Goal: Transaction & Acquisition: Purchase product/service

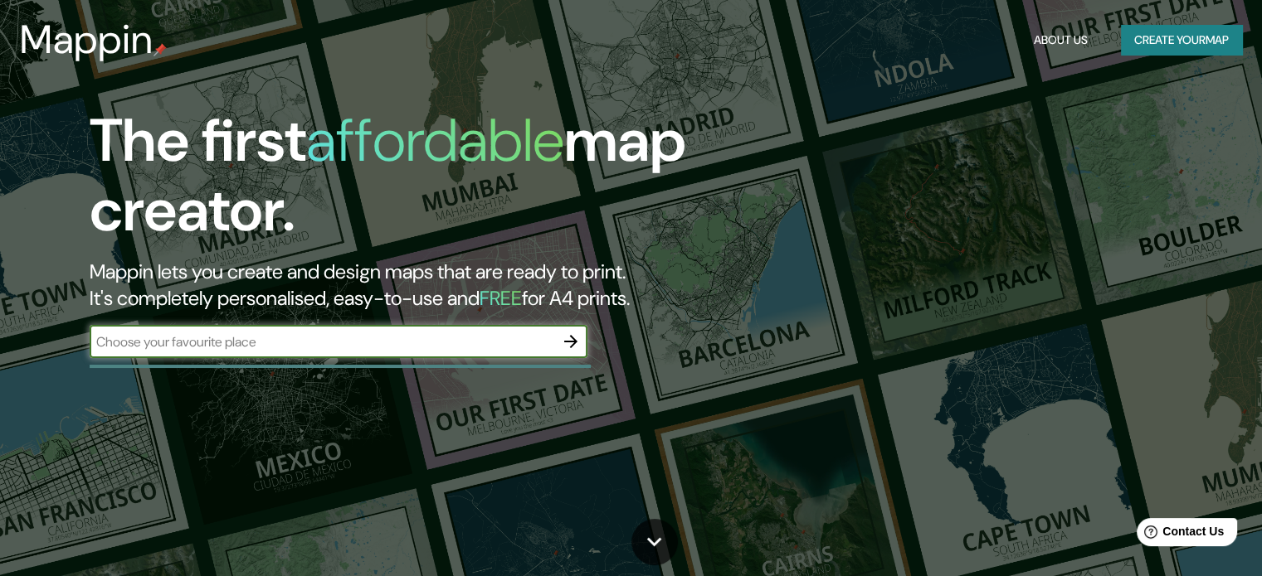
click at [301, 348] on input "text" at bounding box center [322, 342] width 465 height 19
type input "viña del mar"
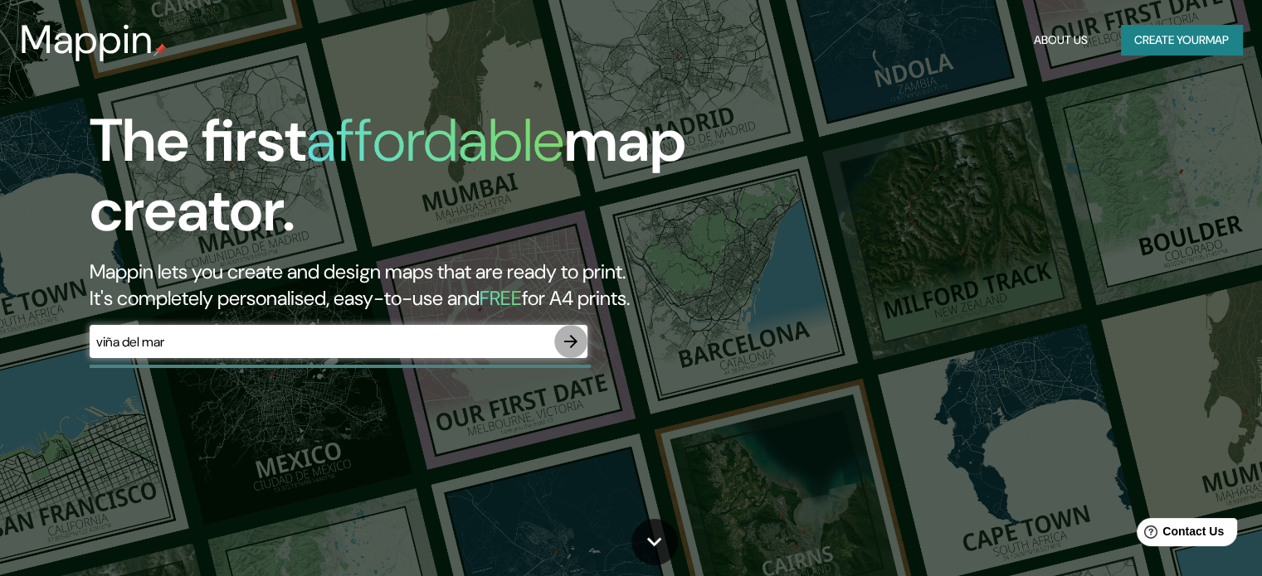
click at [576, 336] on icon "button" at bounding box center [571, 342] width 20 height 20
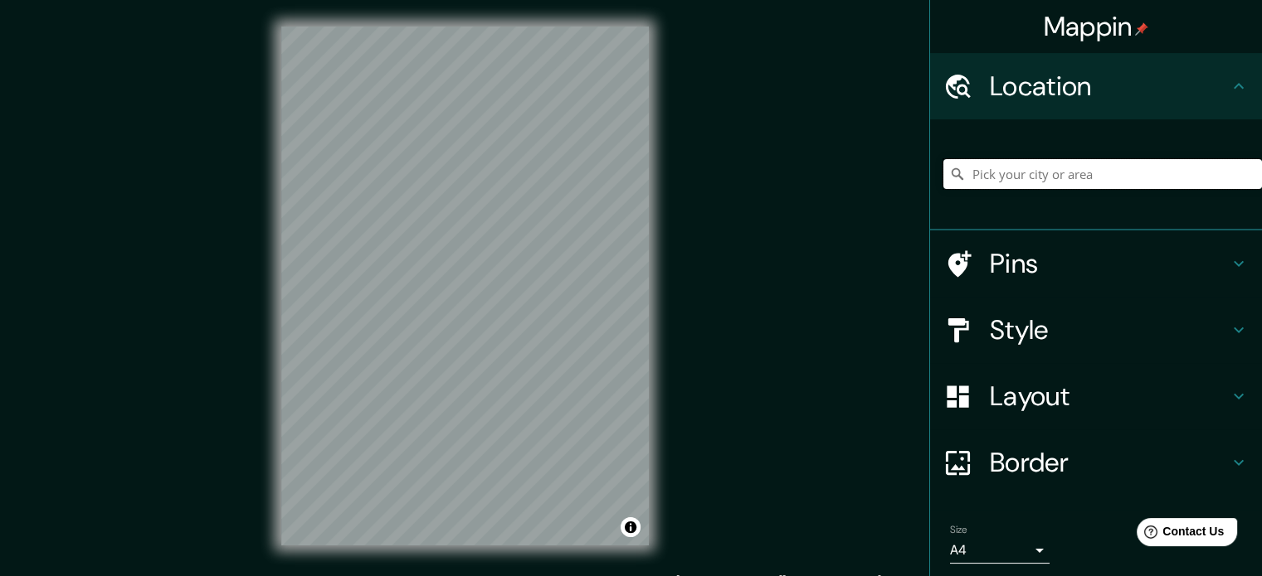
click at [1072, 165] on input "Pick your city or area" at bounding box center [1102, 174] width 319 height 30
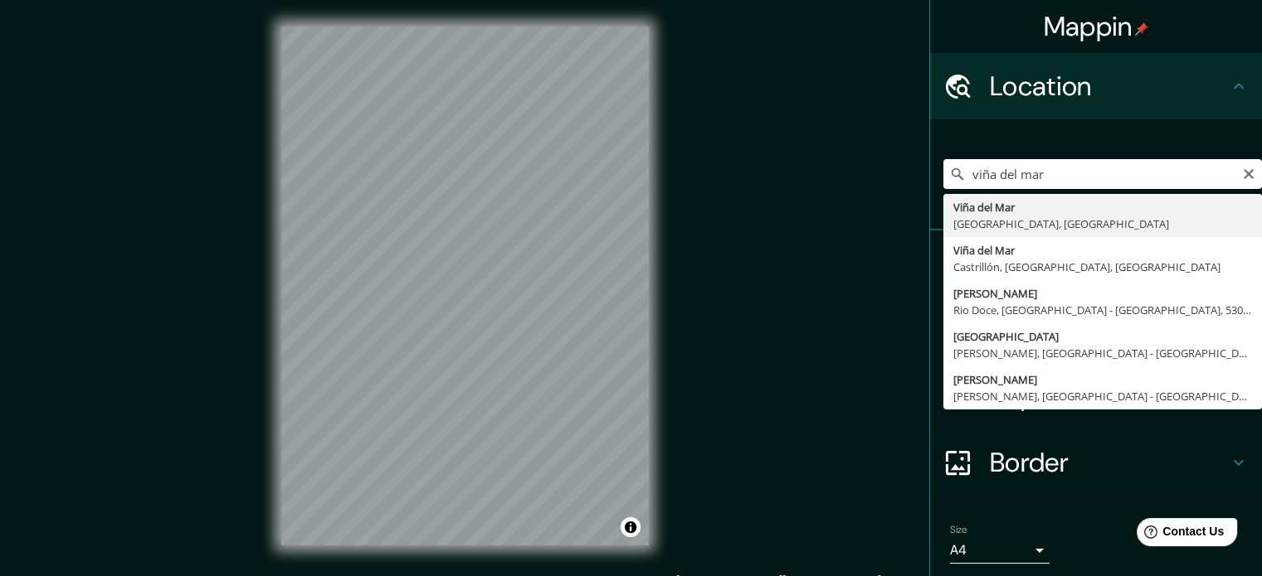
type input "[GEOGRAPHIC_DATA], [GEOGRAPHIC_DATA], [GEOGRAPHIC_DATA]"
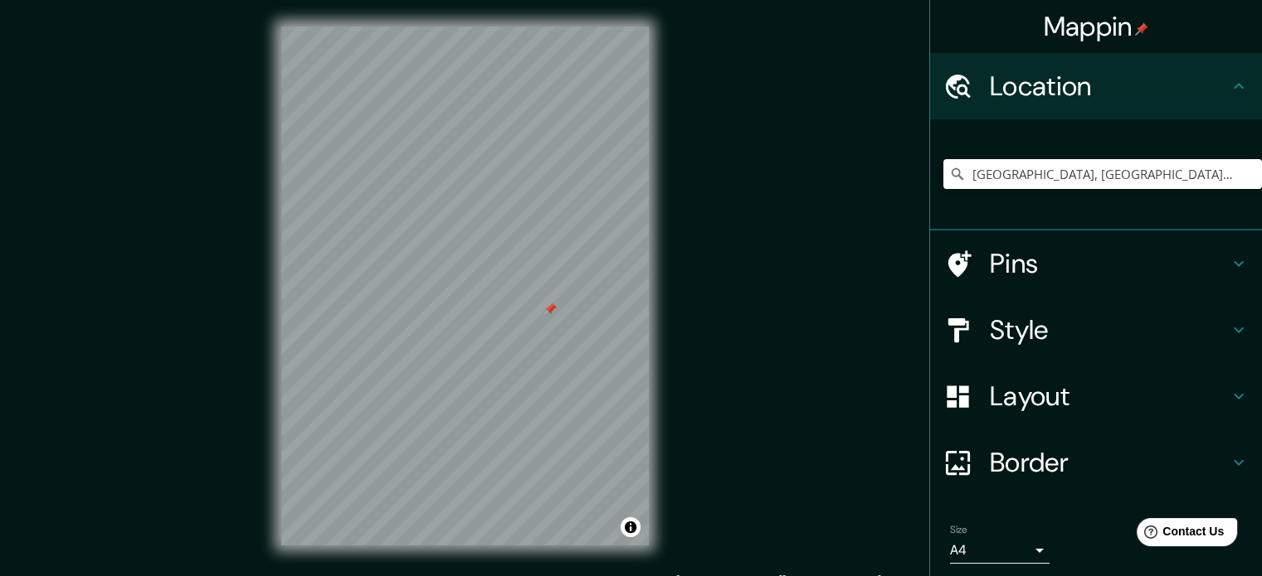
click at [550, 308] on div at bounding box center [549, 309] width 13 height 13
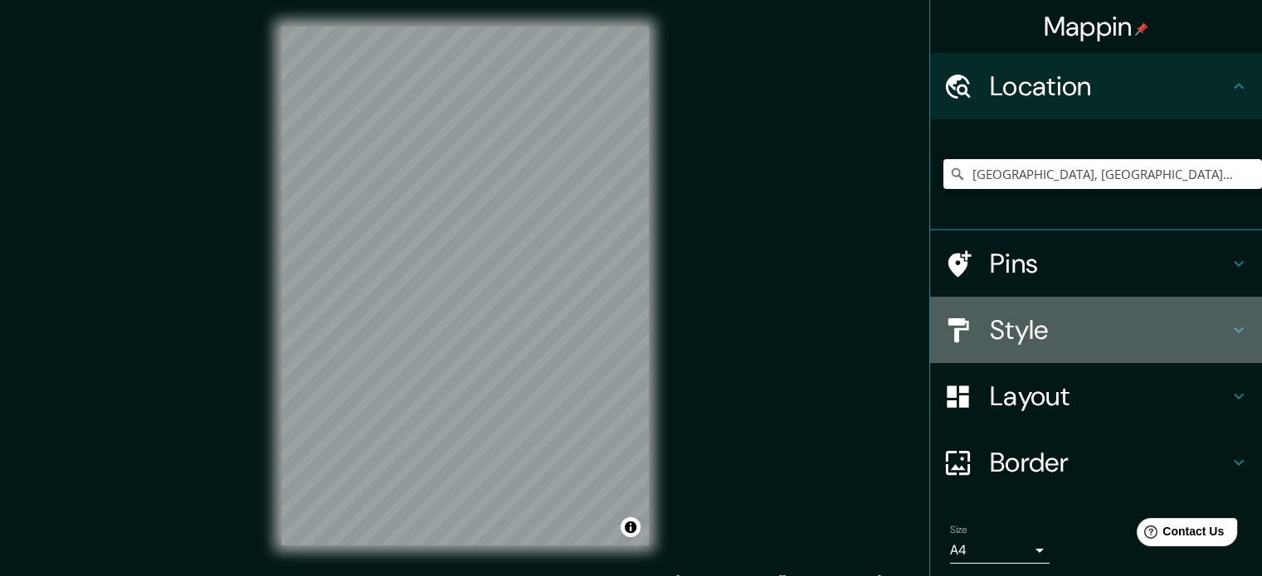
click at [1151, 340] on h4 "Style" at bounding box center [1109, 330] width 239 height 33
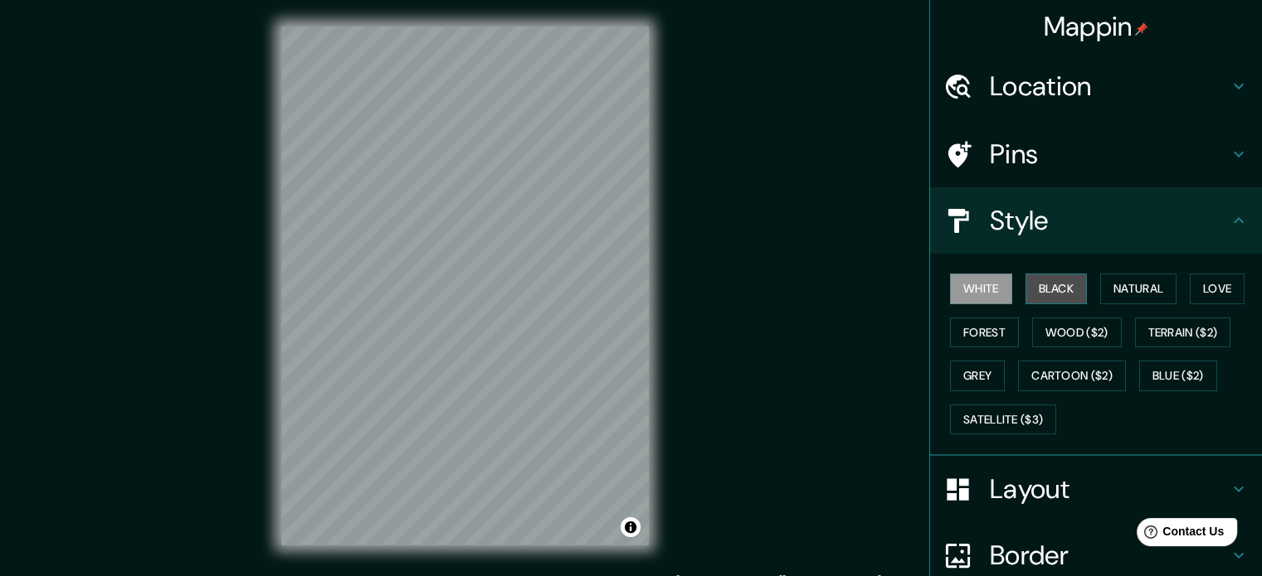
click at [1035, 289] on button "Black" at bounding box center [1056, 289] width 62 height 31
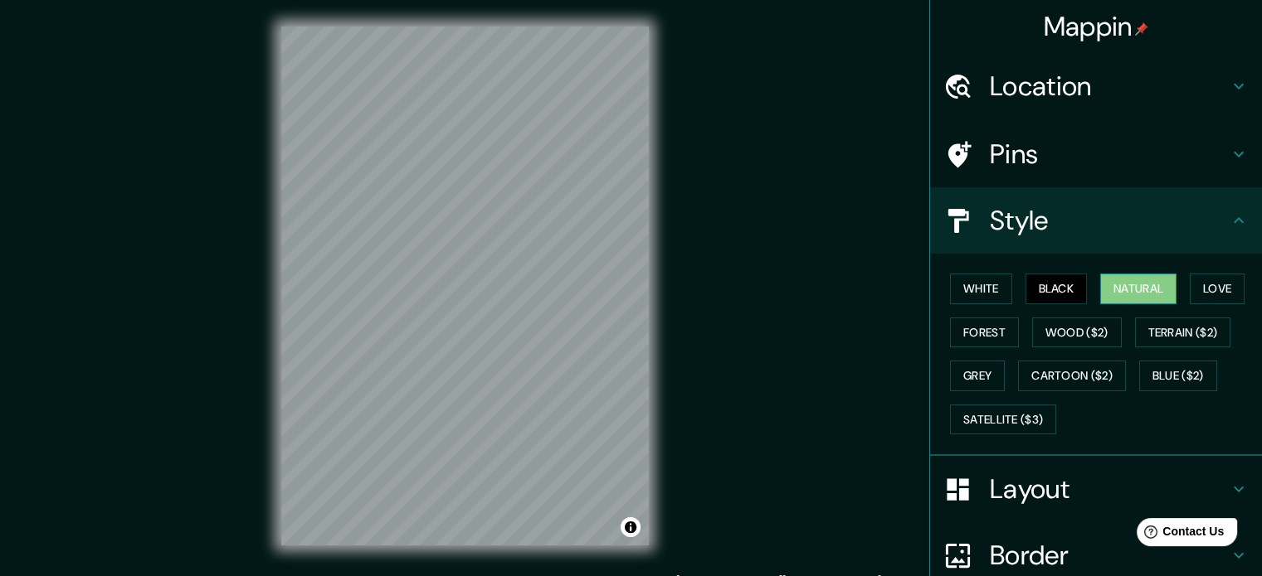
click at [1126, 284] on button "Natural" at bounding box center [1138, 289] width 76 height 31
click at [1220, 278] on button "Love" at bounding box center [1216, 289] width 55 height 31
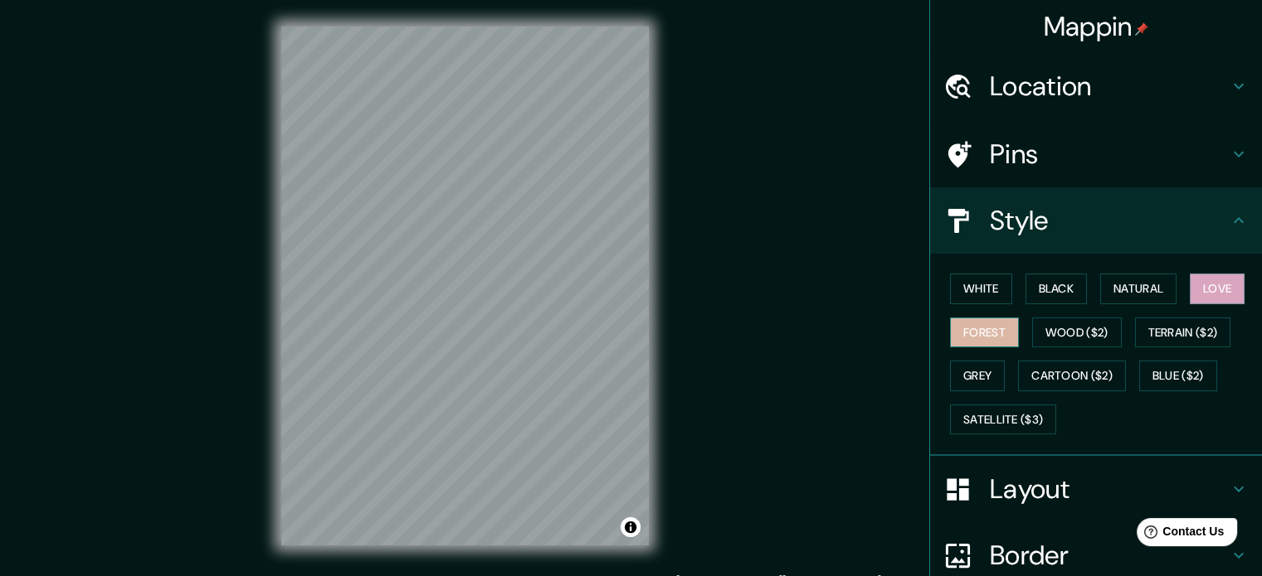
click at [995, 327] on button "Forest" at bounding box center [984, 333] width 69 height 31
click at [979, 369] on button "Grey" at bounding box center [977, 376] width 55 height 31
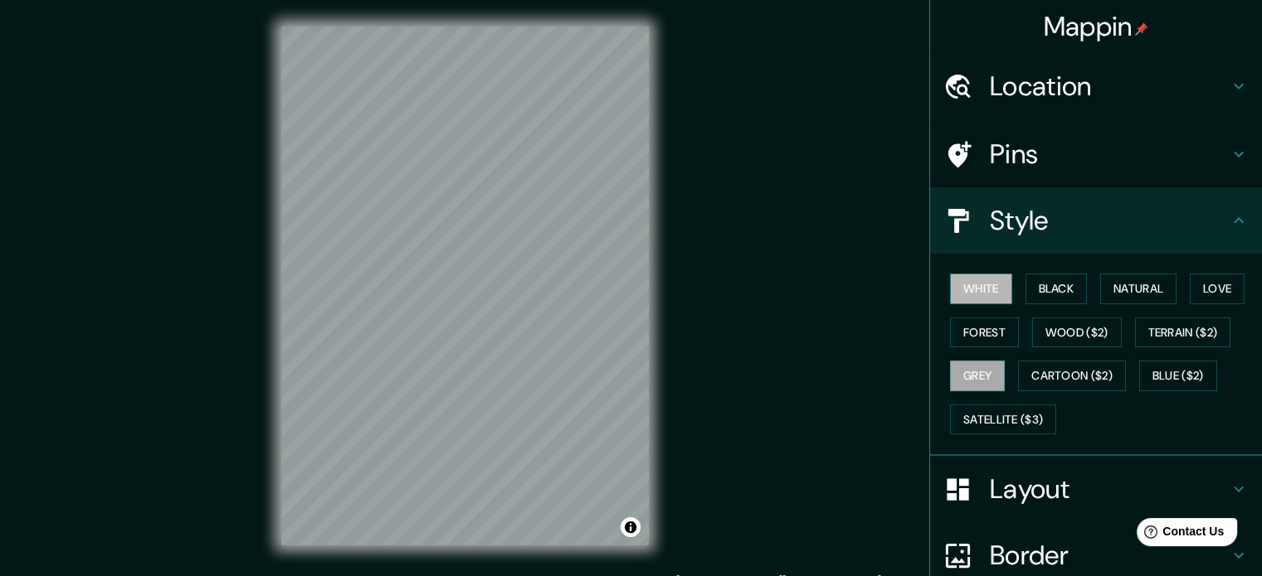
click at [960, 285] on button "White" at bounding box center [981, 289] width 62 height 31
click at [1029, 282] on button "Black" at bounding box center [1056, 289] width 62 height 31
click at [968, 284] on button "White" at bounding box center [981, 289] width 62 height 31
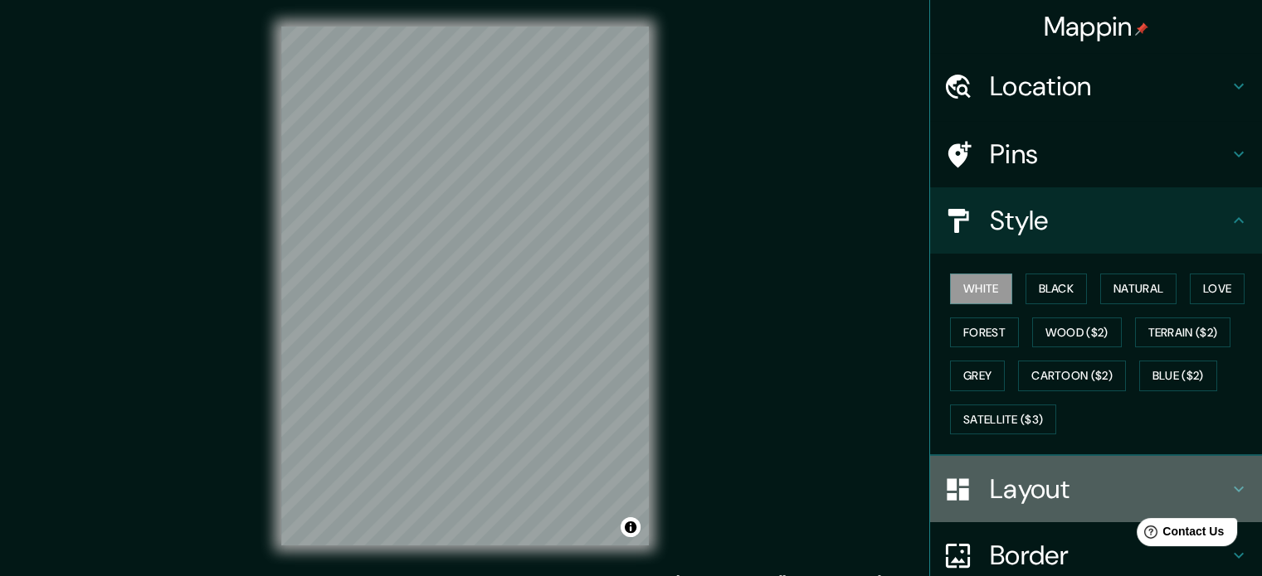
click at [1238, 469] on div "Layout" at bounding box center [1096, 489] width 332 height 66
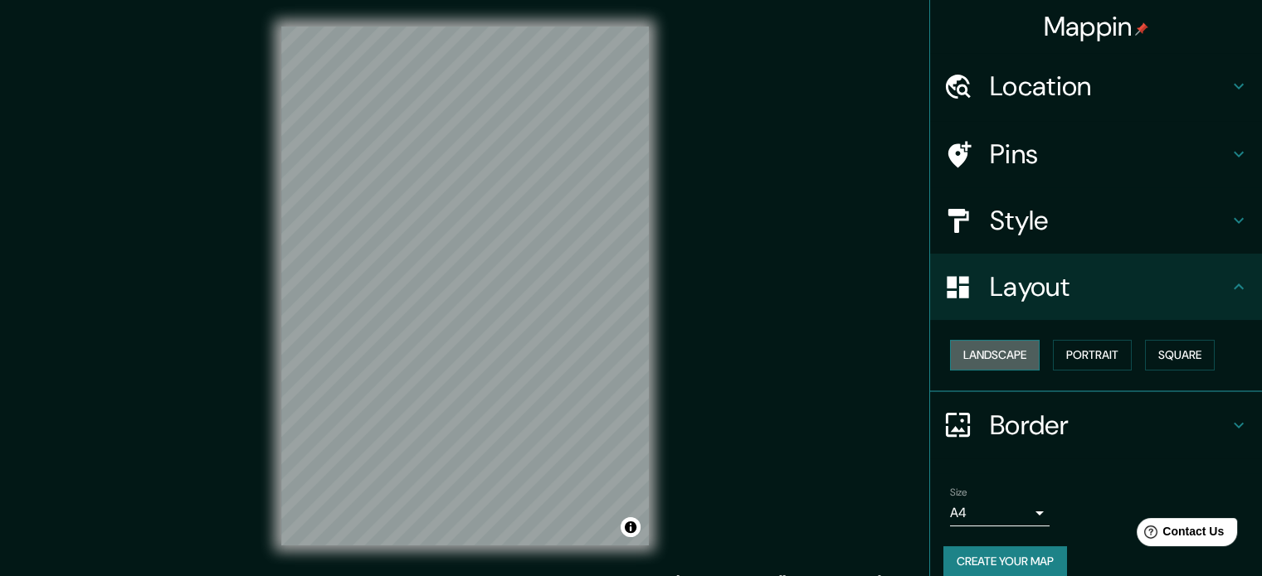
click at [977, 353] on button "Landscape" at bounding box center [995, 355] width 90 height 31
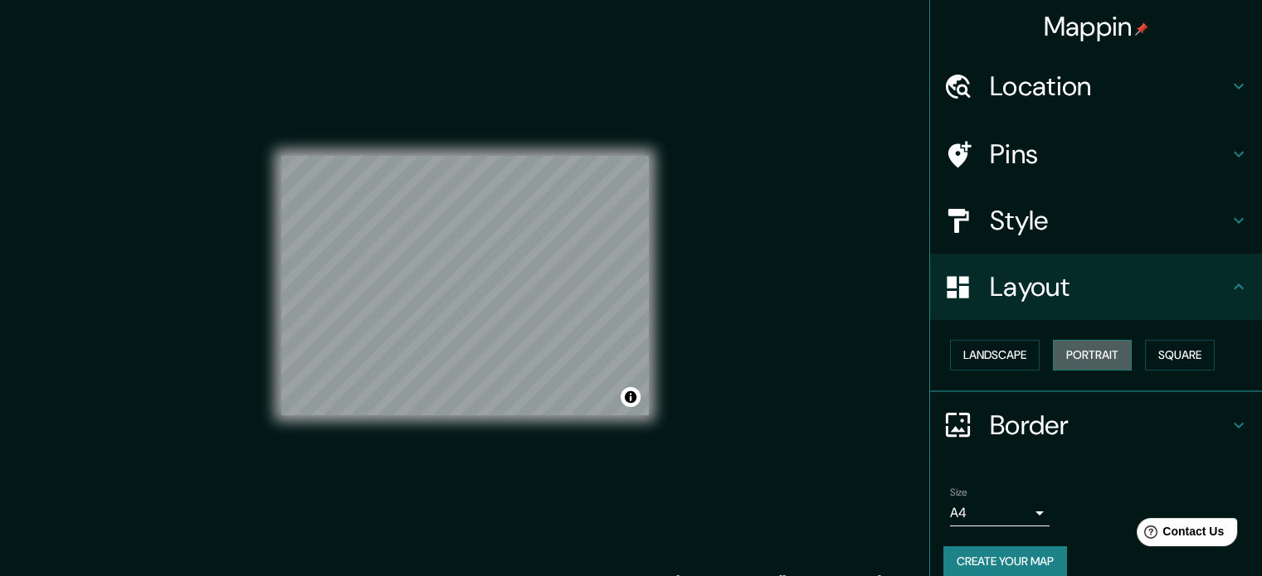
click at [1102, 367] on button "Portrait" at bounding box center [1092, 355] width 79 height 31
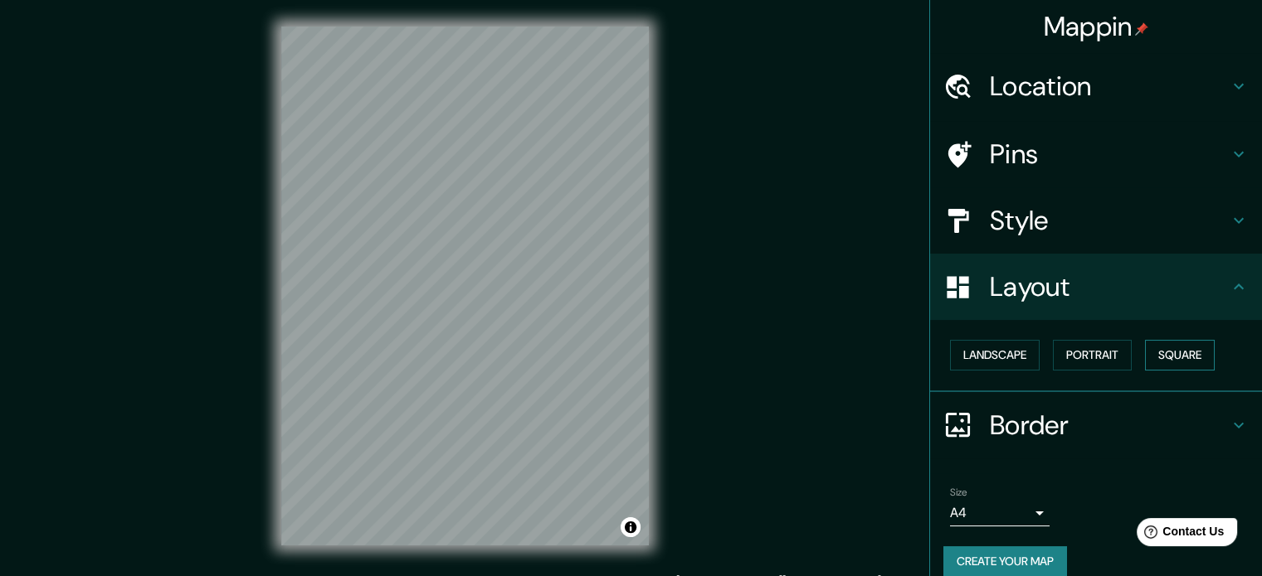
click at [1168, 360] on button "Square" at bounding box center [1180, 355] width 70 height 31
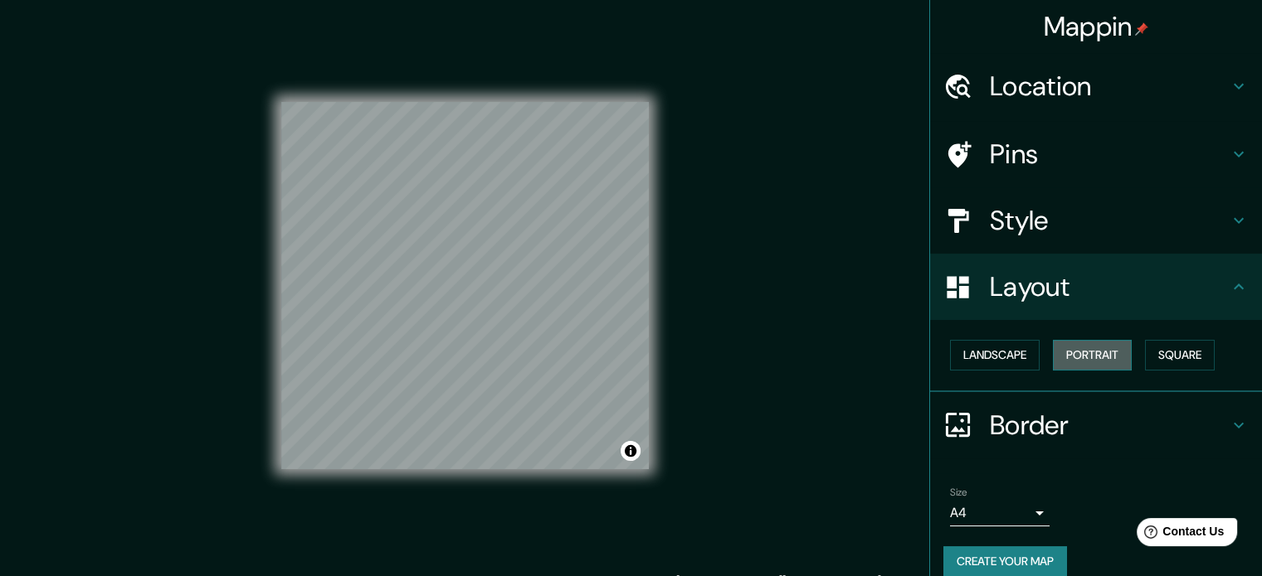
click at [1098, 354] on button "Portrait" at bounding box center [1092, 355] width 79 height 31
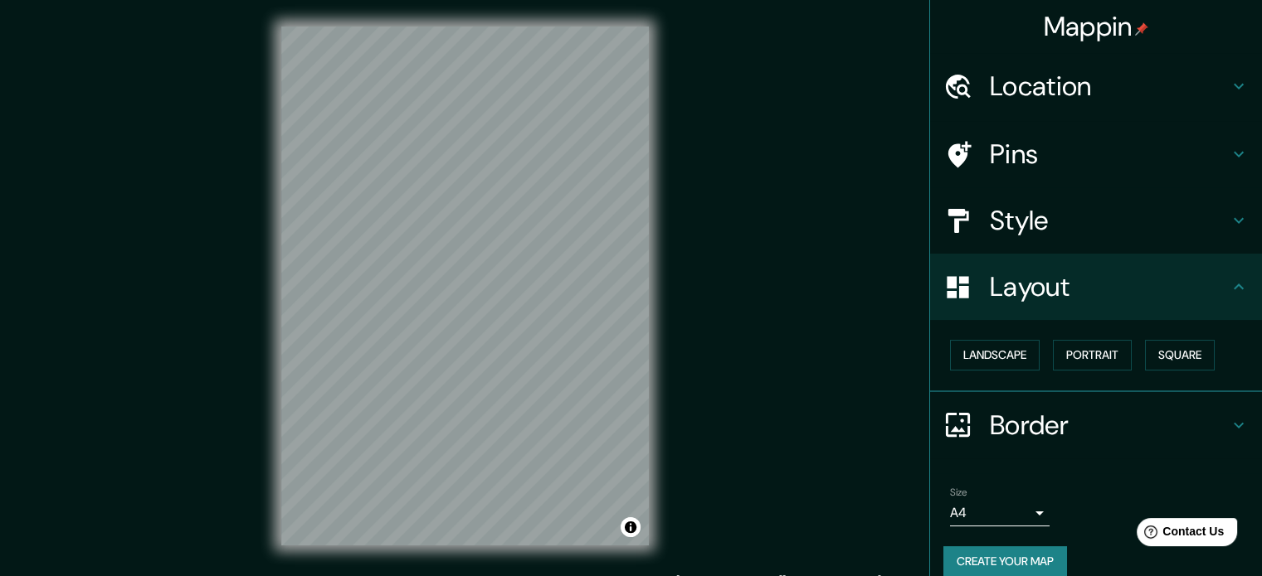
scroll to position [18, 0]
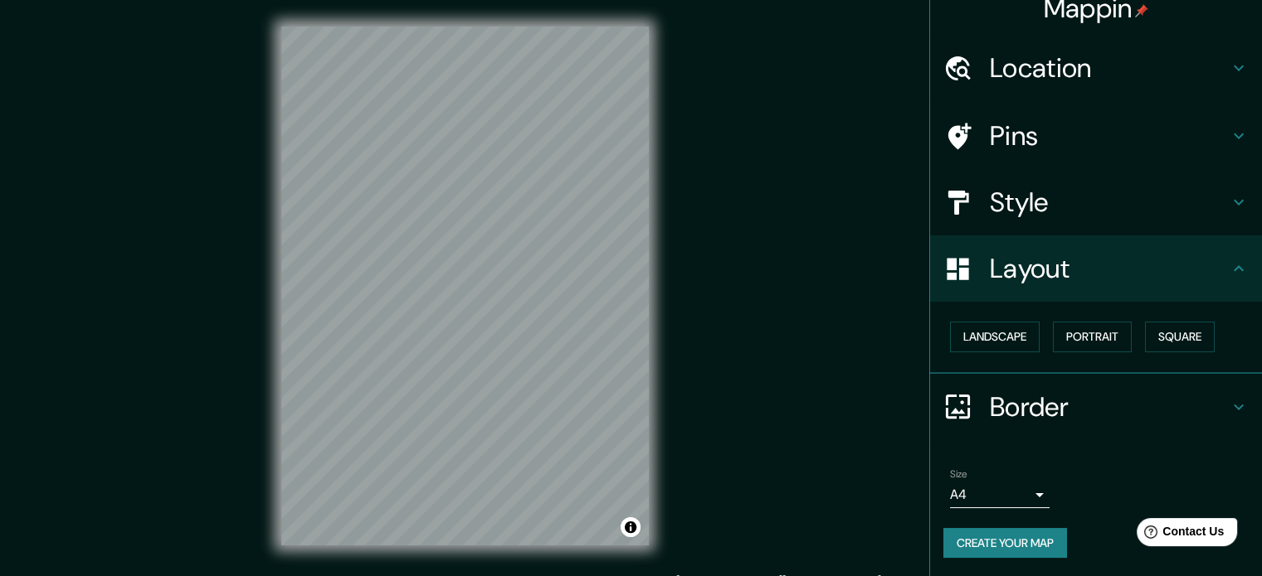
click at [1228, 275] on icon at bounding box center [1238, 269] width 20 height 20
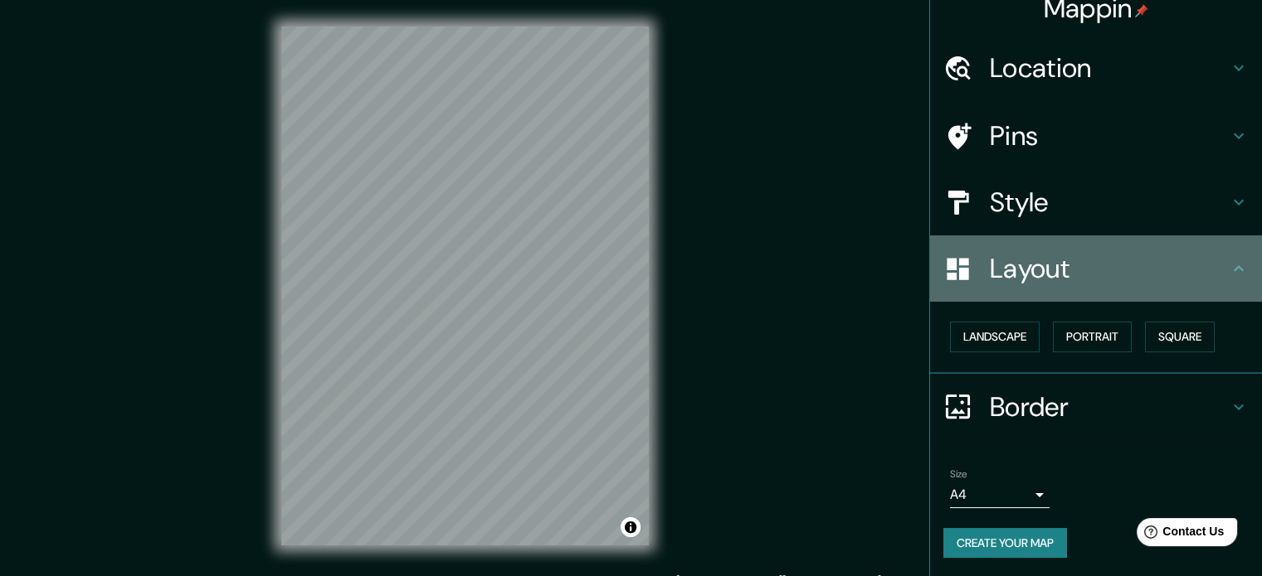
click at [1228, 275] on icon at bounding box center [1238, 269] width 20 height 20
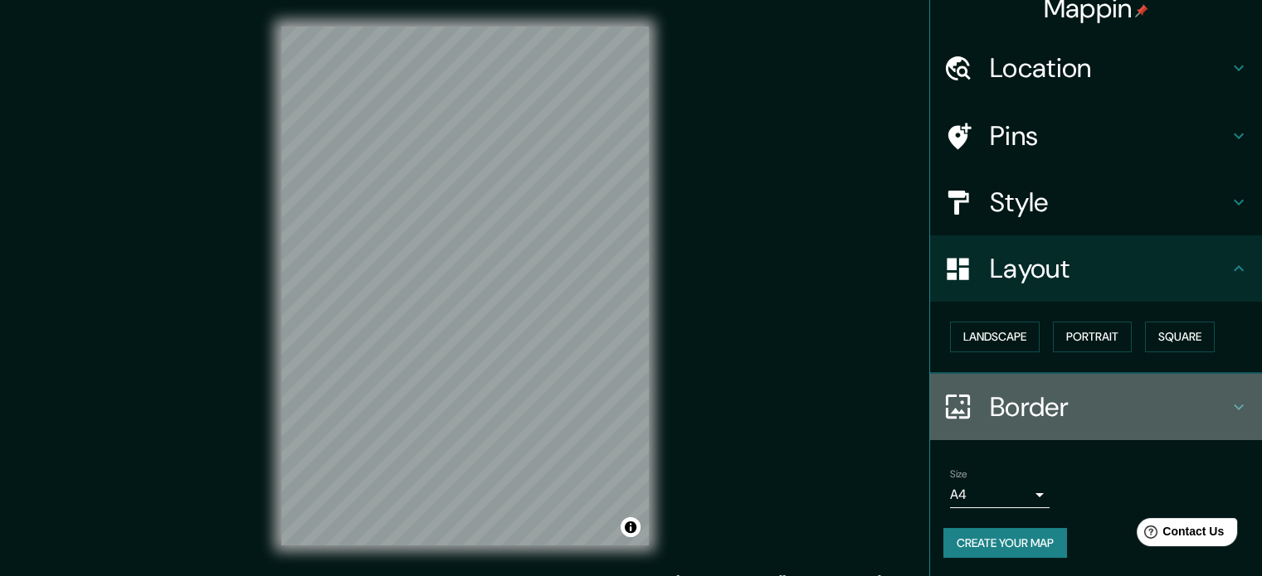
click at [1224, 392] on div "Border" at bounding box center [1096, 407] width 332 height 66
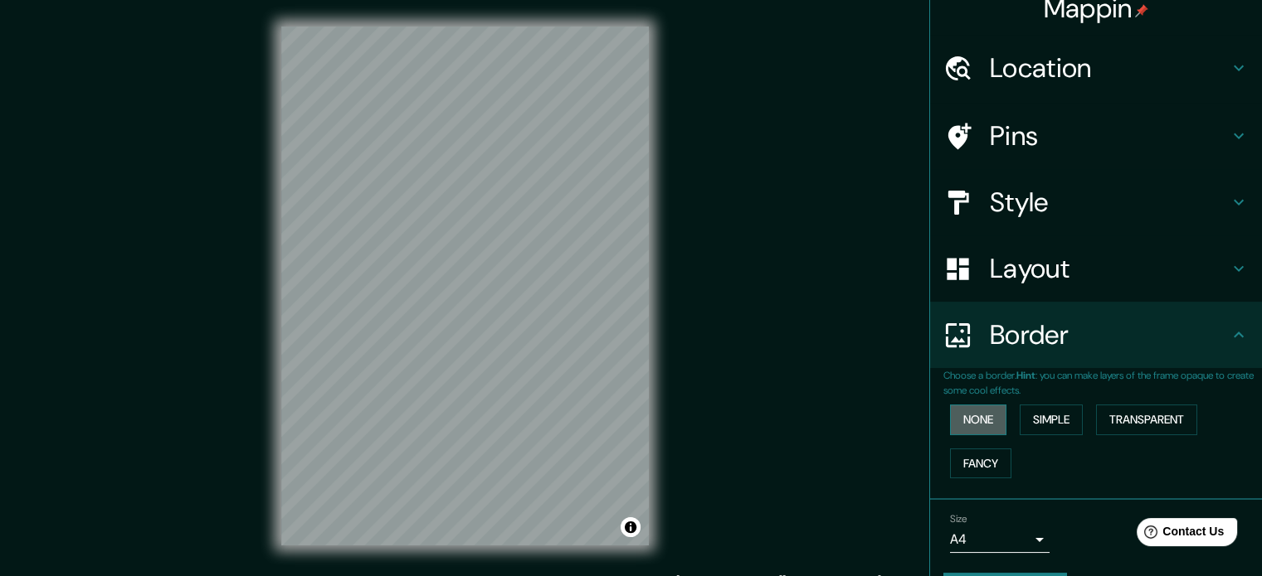
click at [983, 419] on button "None" at bounding box center [978, 420] width 56 height 31
click at [1026, 418] on button "Simple" at bounding box center [1050, 420] width 63 height 31
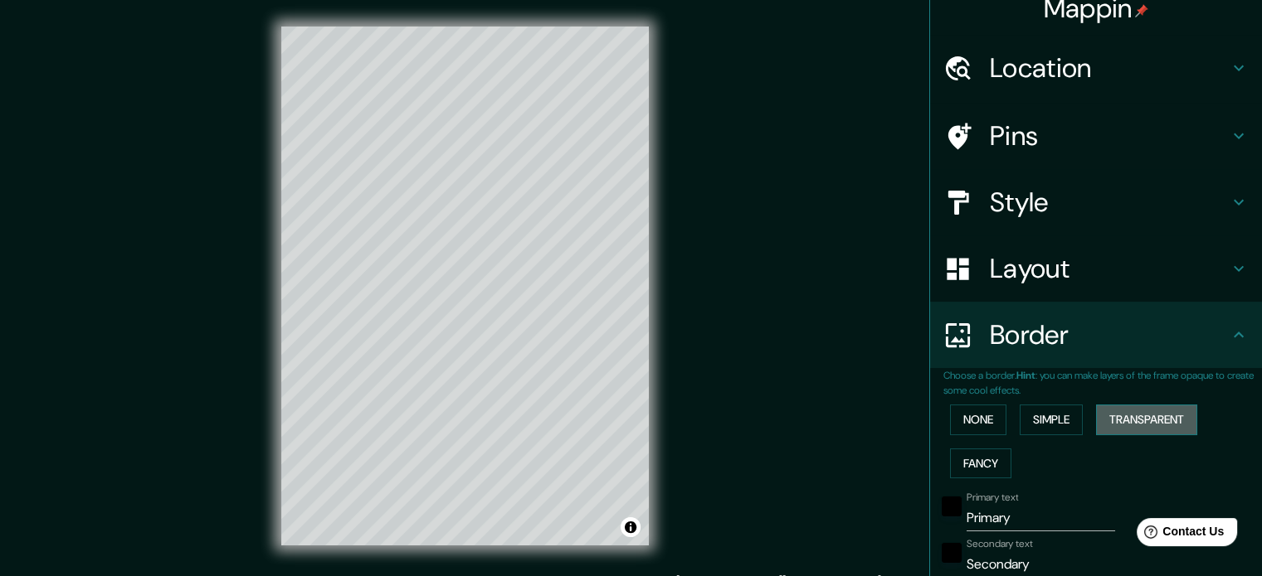
click at [1126, 411] on button "Transparent" at bounding box center [1146, 420] width 101 height 31
click at [972, 460] on button "Fancy" at bounding box center [980, 464] width 61 height 31
click at [964, 425] on button "None" at bounding box center [978, 420] width 56 height 31
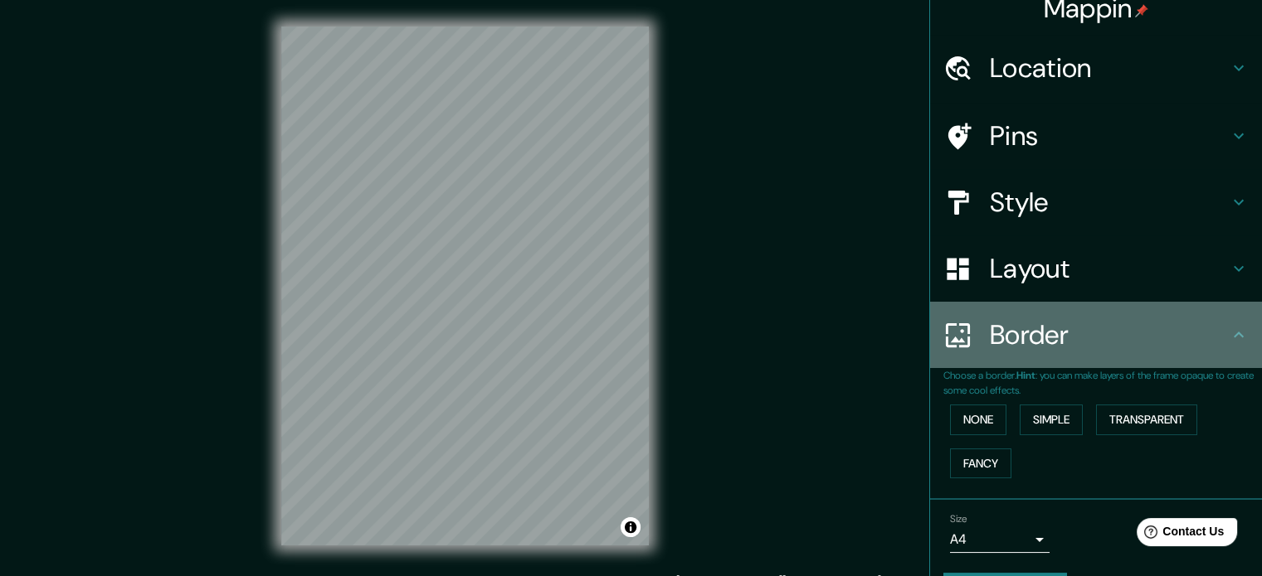
click at [1194, 356] on div "Border" at bounding box center [1096, 335] width 332 height 66
click at [1231, 339] on icon at bounding box center [1238, 335] width 20 height 20
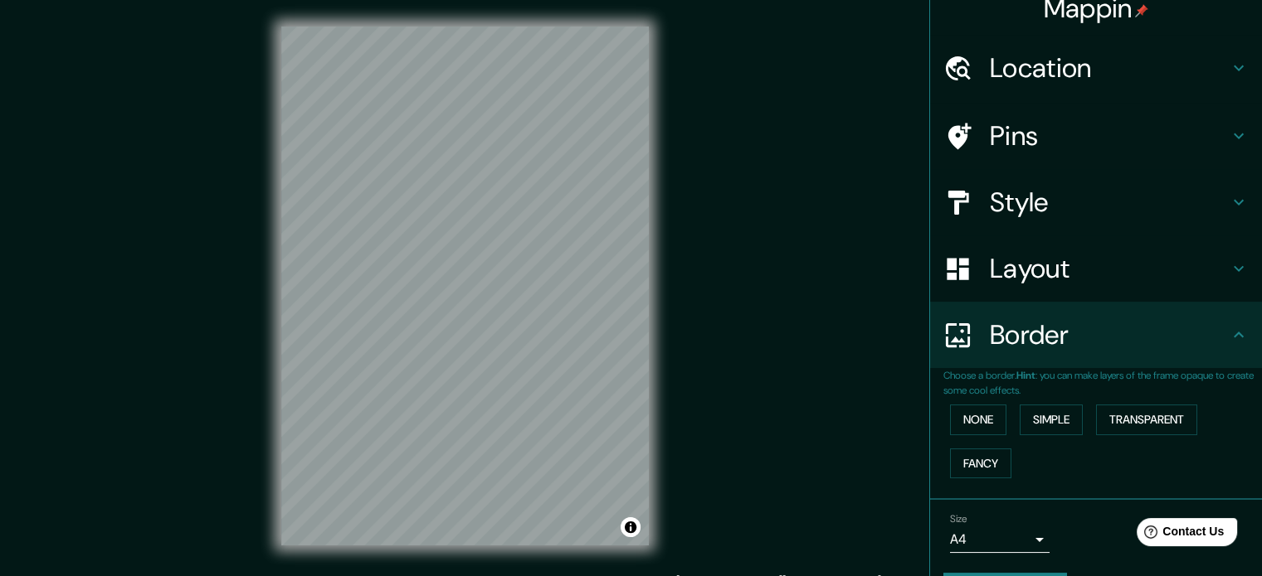
scroll to position [63, 0]
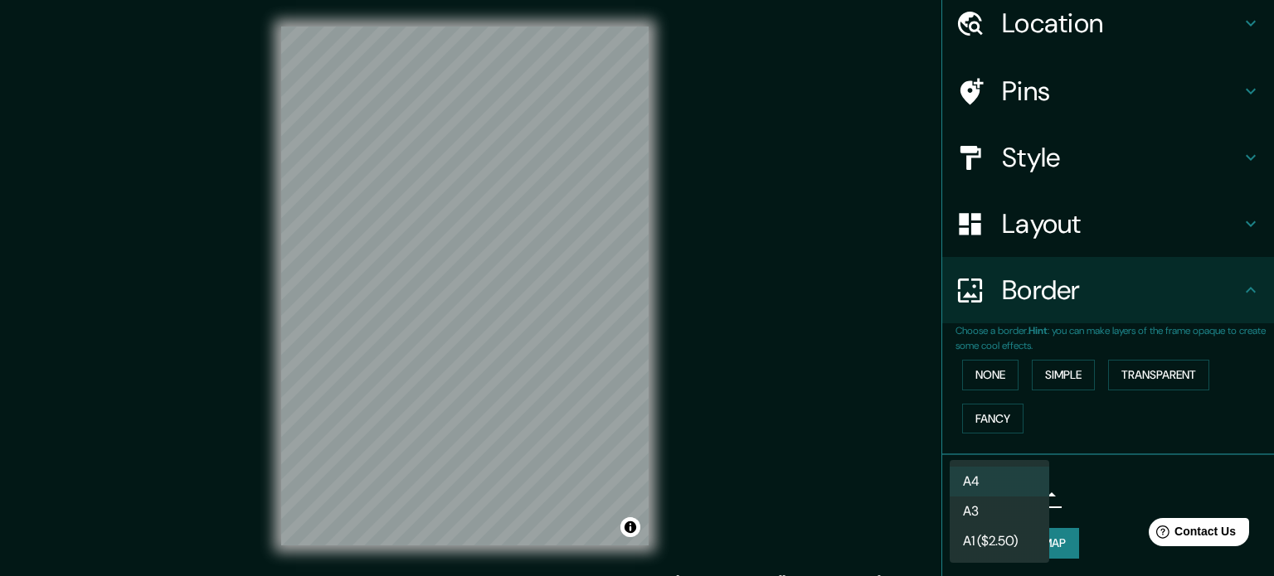
click at [1019, 495] on body "Mappin Location [GEOGRAPHIC_DATA], [GEOGRAPHIC_DATA], [GEOGRAPHIC_DATA] Pins St…" at bounding box center [637, 288] width 1274 height 576
click at [1018, 504] on li "A3" at bounding box center [1000, 512] width 100 height 30
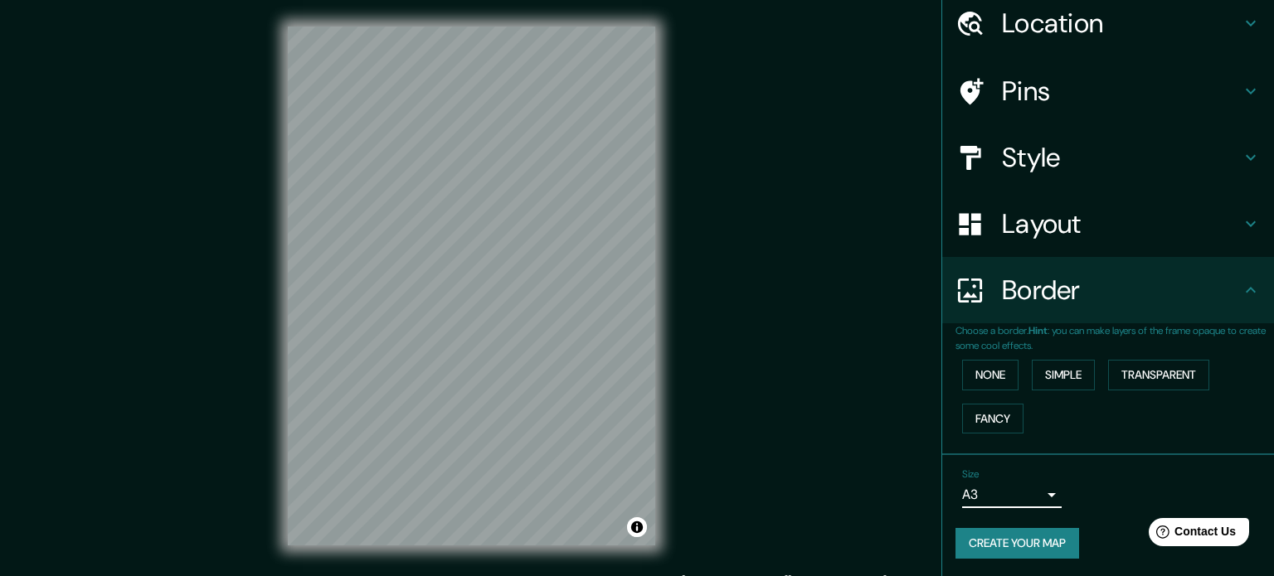
click at [1029, 496] on body "Mappin Location [GEOGRAPHIC_DATA], [GEOGRAPHIC_DATA], [GEOGRAPHIC_DATA] Pins St…" at bounding box center [637, 288] width 1274 height 576
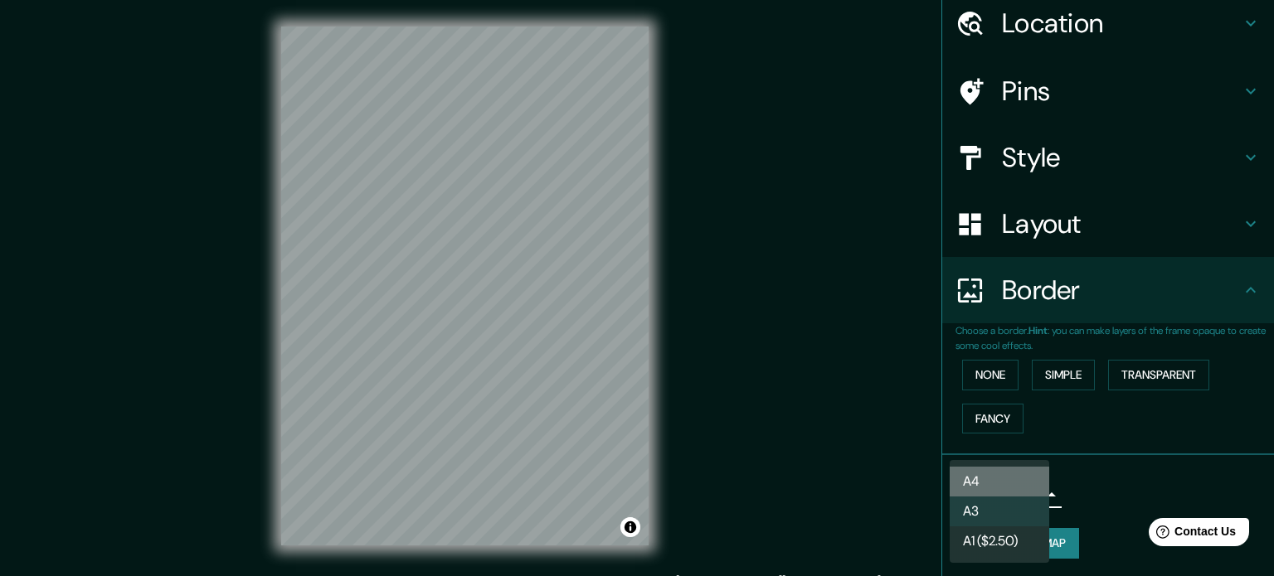
click at [1009, 482] on li "A4" at bounding box center [1000, 482] width 100 height 30
click at [1019, 497] on body "Mappin Location [GEOGRAPHIC_DATA], [GEOGRAPHIC_DATA], [GEOGRAPHIC_DATA] Pins St…" at bounding box center [637, 288] width 1274 height 576
click at [979, 505] on li "A3" at bounding box center [1000, 512] width 100 height 30
type input "a4"
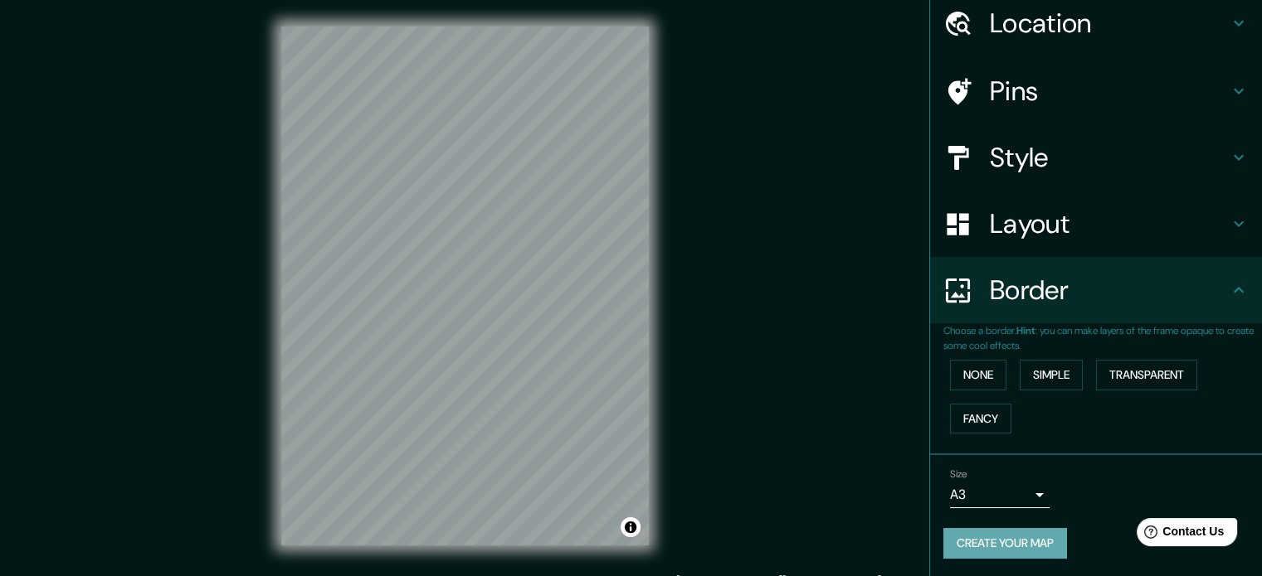
click at [993, 542] on button "Create your map" at bounding box center [1005, 543] width 124 height 31
click at [980, 540] on button "Create your map" at bounding box center [1005, 543] width 124 height 31
click at [1014, 547] on button "Create your map" at bounding box center [1005, 543] width 124 height 31
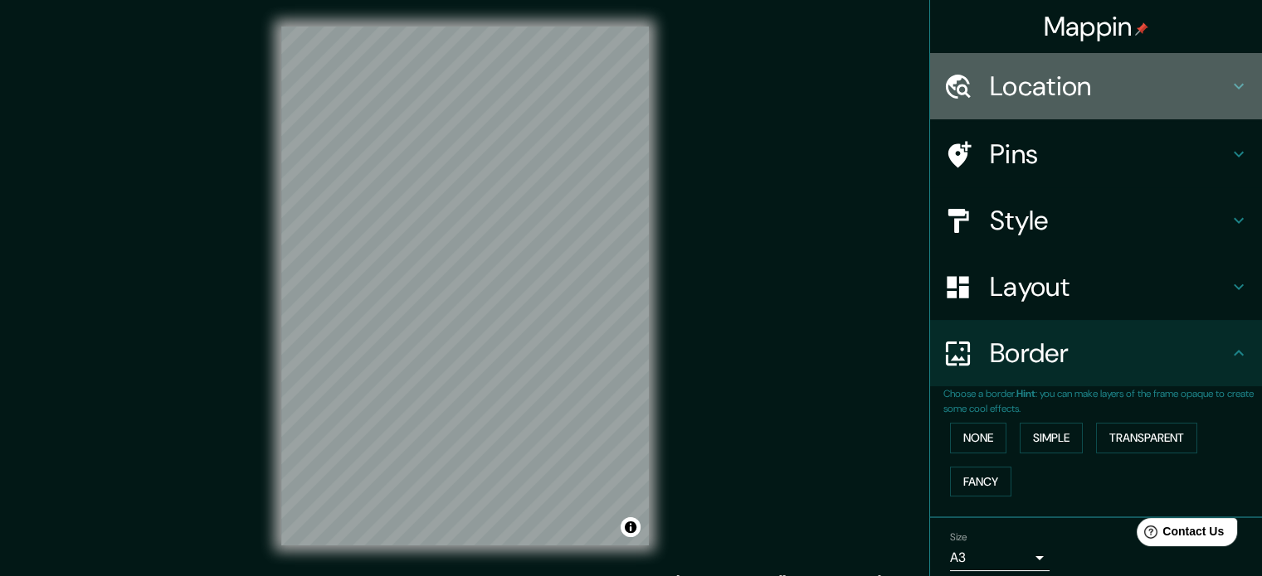
click at [1214, 112] on div "Location" at bounding box center [1096, 86] width 332 height 66
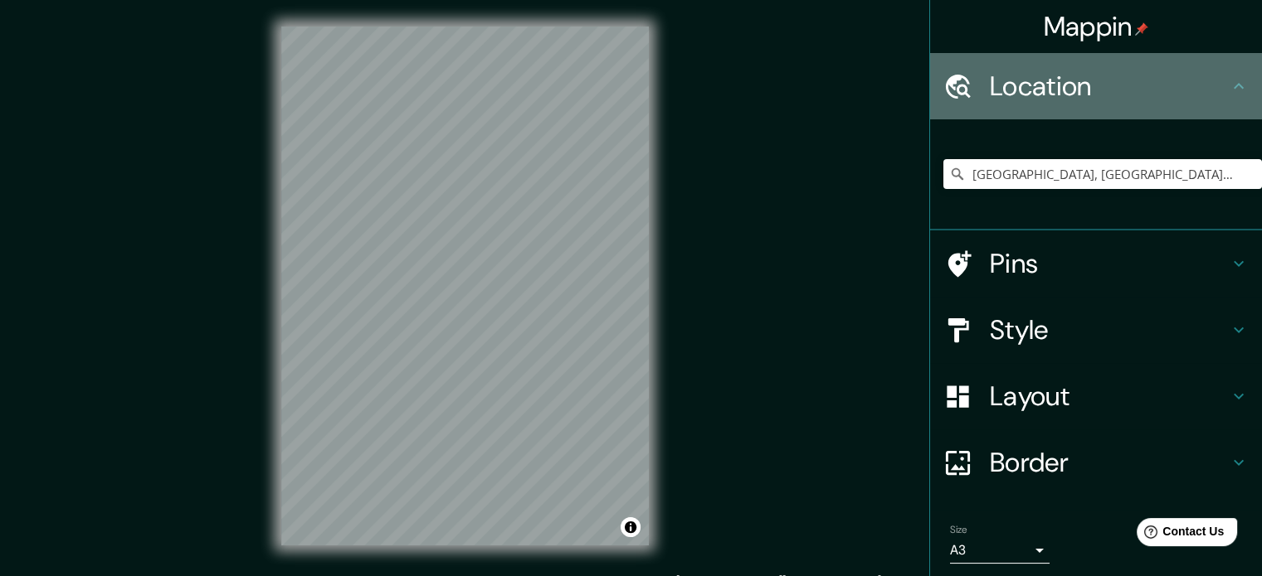
click at [1214, 112] on div "Location" at bounding box center [1096, 86] width 332 height 66
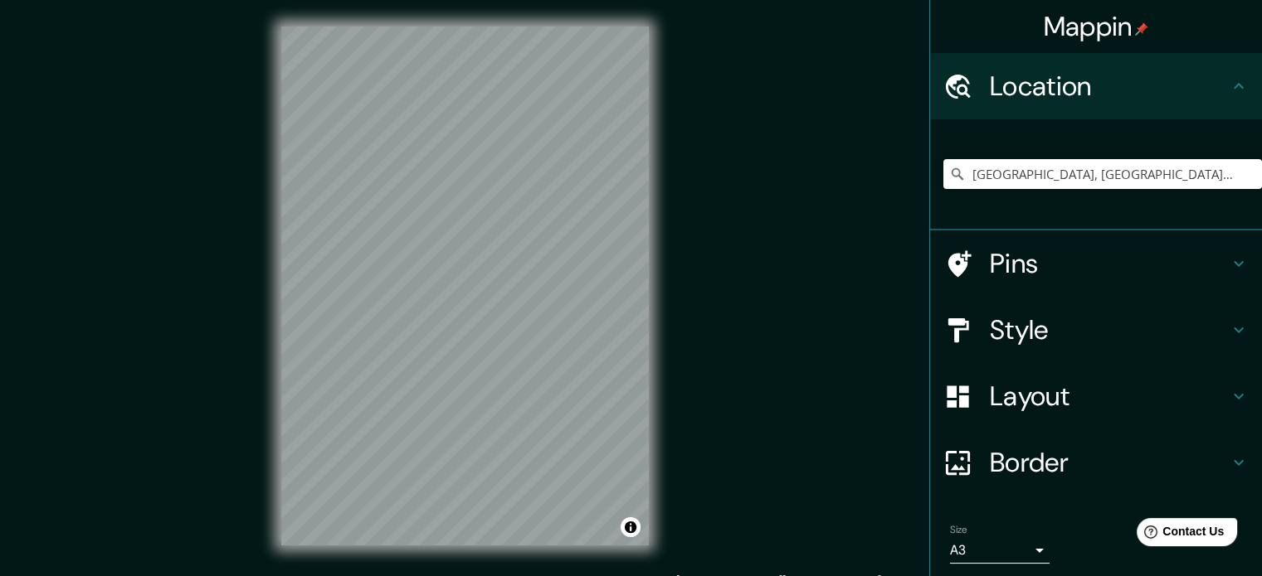
click at [1215, 252] on div "Pins" at bounding box center [1096, 264] width 332 height 66
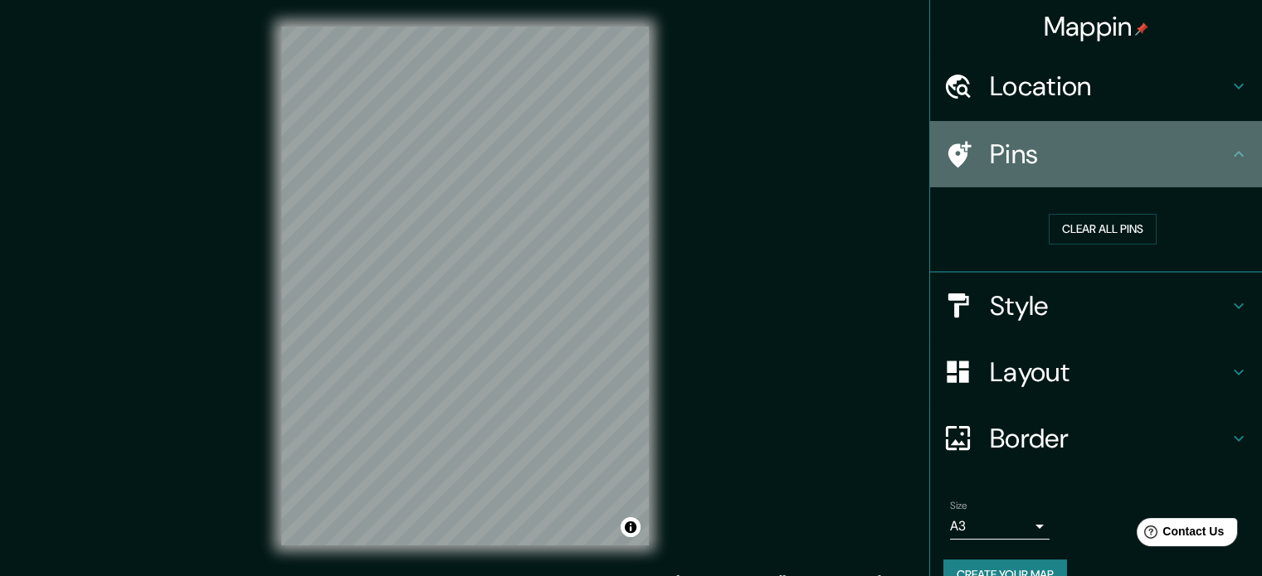
click at [1223, 138] on div "Pins" at bounding box center [1096, 154] width 332 height 66
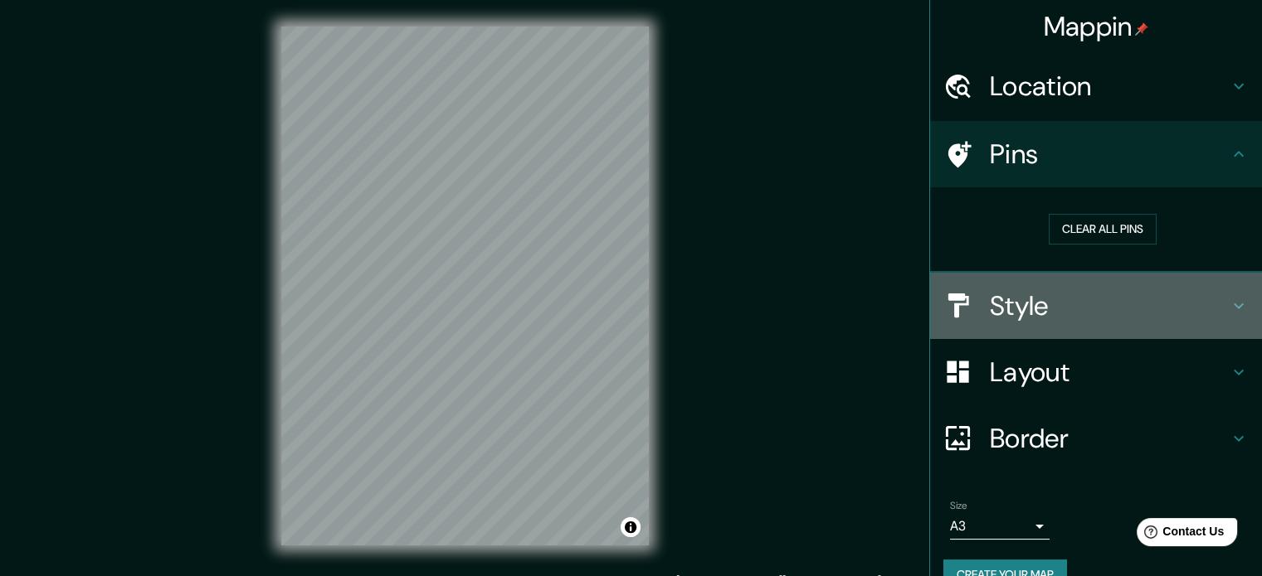
click at [1228, 314] on icon at bounding box center [1238, 306] width 20 height 20
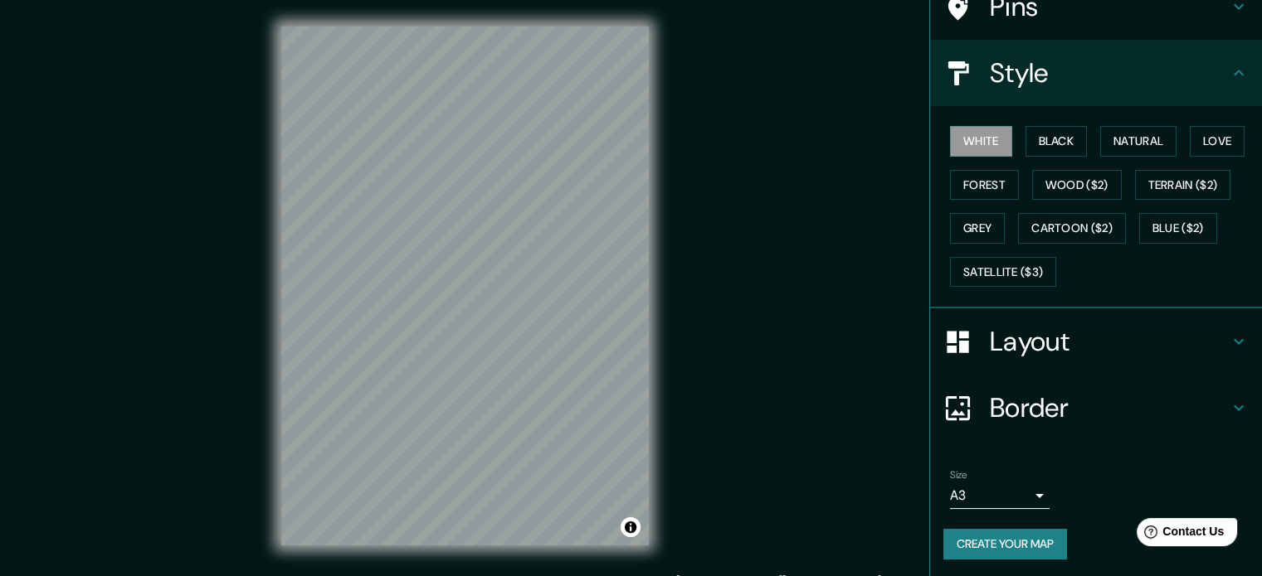
scroll to position [22, 0]
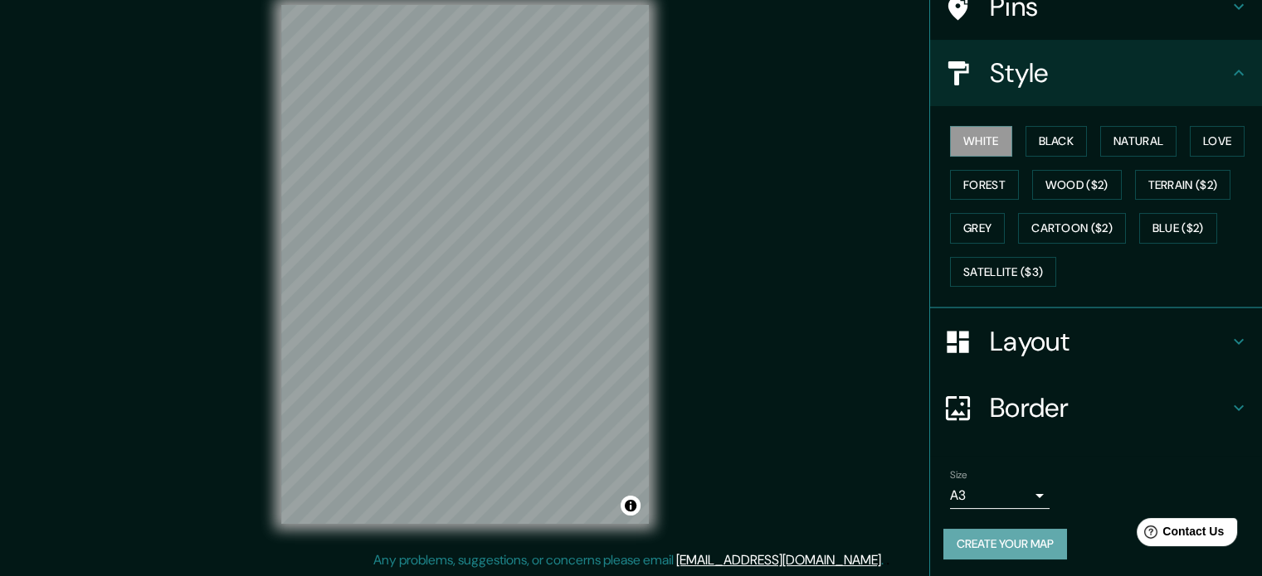
click at [1034, 543] on button "Create your map" at bounding box center [1005, 544] width 124 height 31
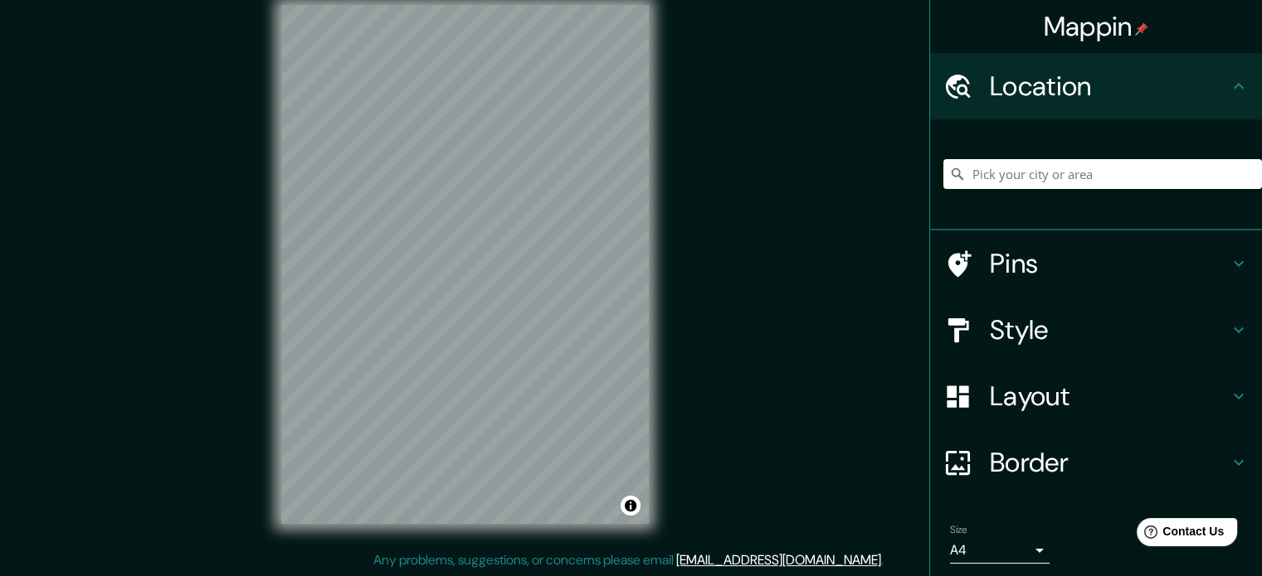
scroll to position [56, 0]
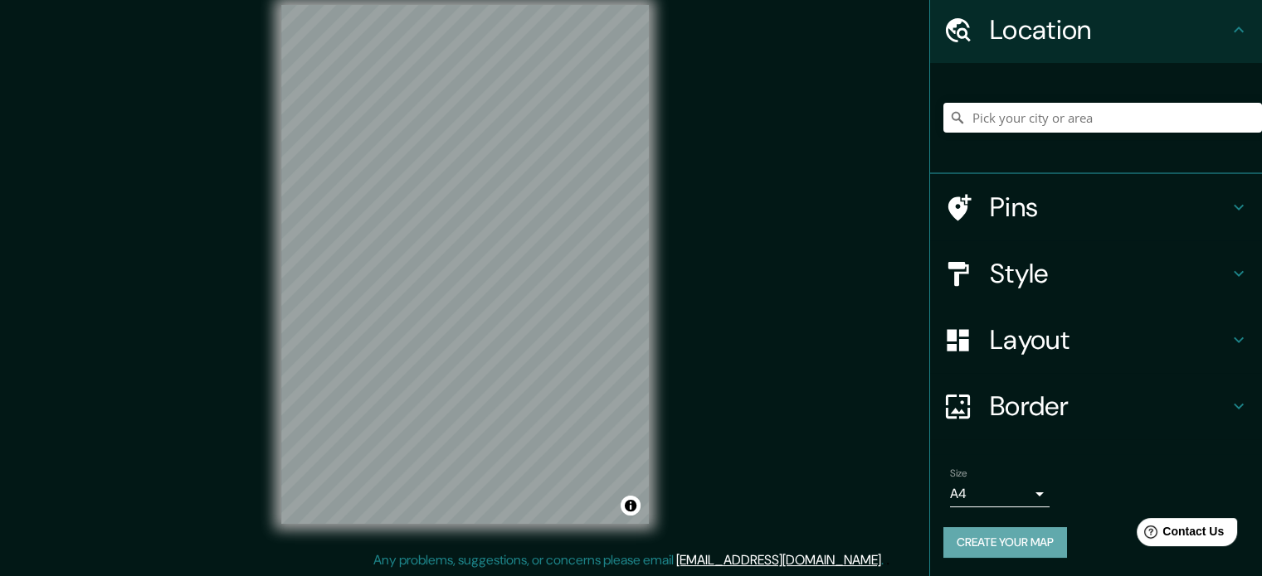
click at [1029, 540] on button "Create your map" at bounding box center [1005, 543] width 124 height 31
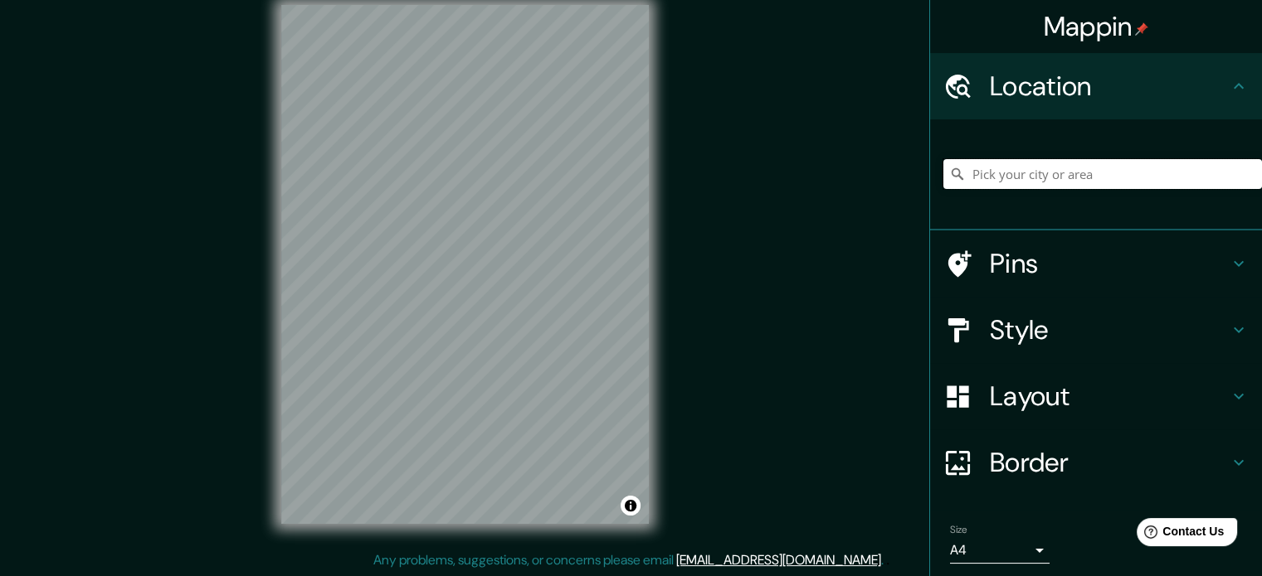
click at [1044, 183] on input "Pick your city or area" at bounding box center [1102, 174] width 319 height 30
click at [1139, 187] on input "viña del mar" at bounding box center [1102, 174] width 319 height 30
click at [1069, 182] on input "viña del mar" at bounding box center [1102, 174] width 319 height 30
drag, startPoint x: 1069, startPoint y: 182, endPoint x: 936, endPoint y: 180, distance: 133.6
click at [943, 180] on div "viña del mar" at bounding box center [1102, 174] width 319 height 30
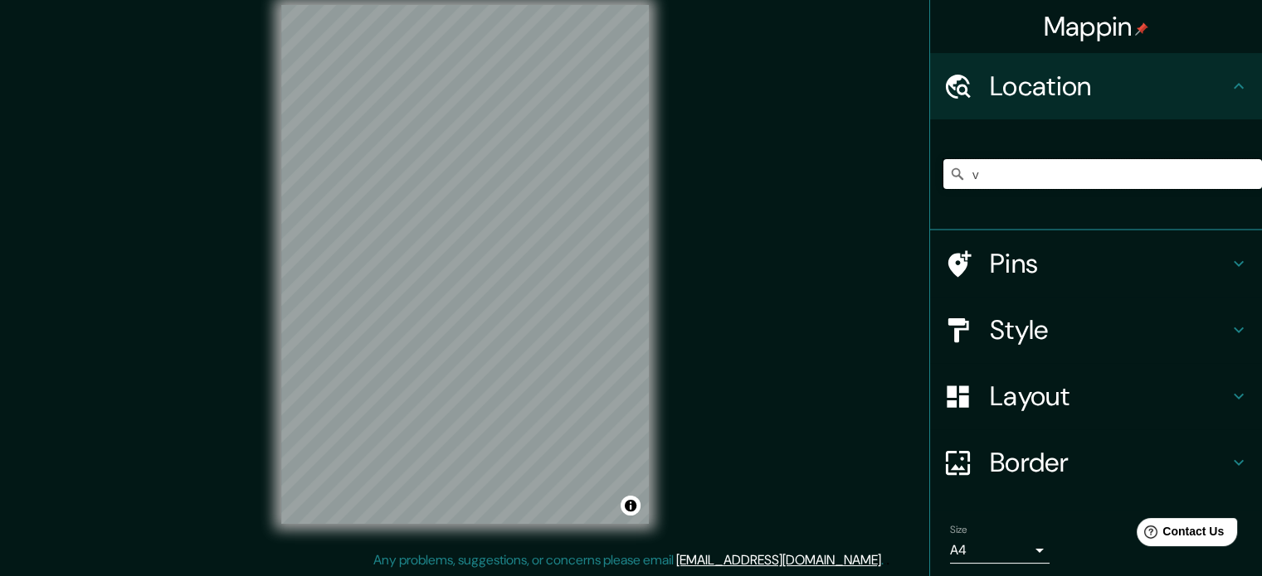
type input "v"
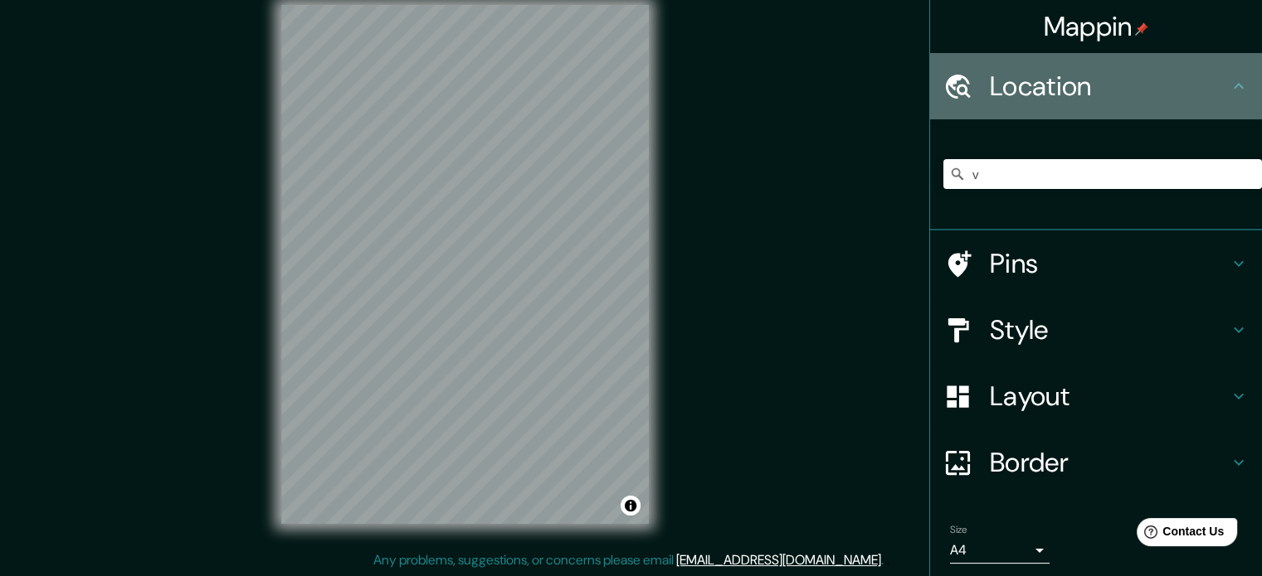
click at [1231, 90] on icon at bounding box center [1238, 86] width 20 height 20
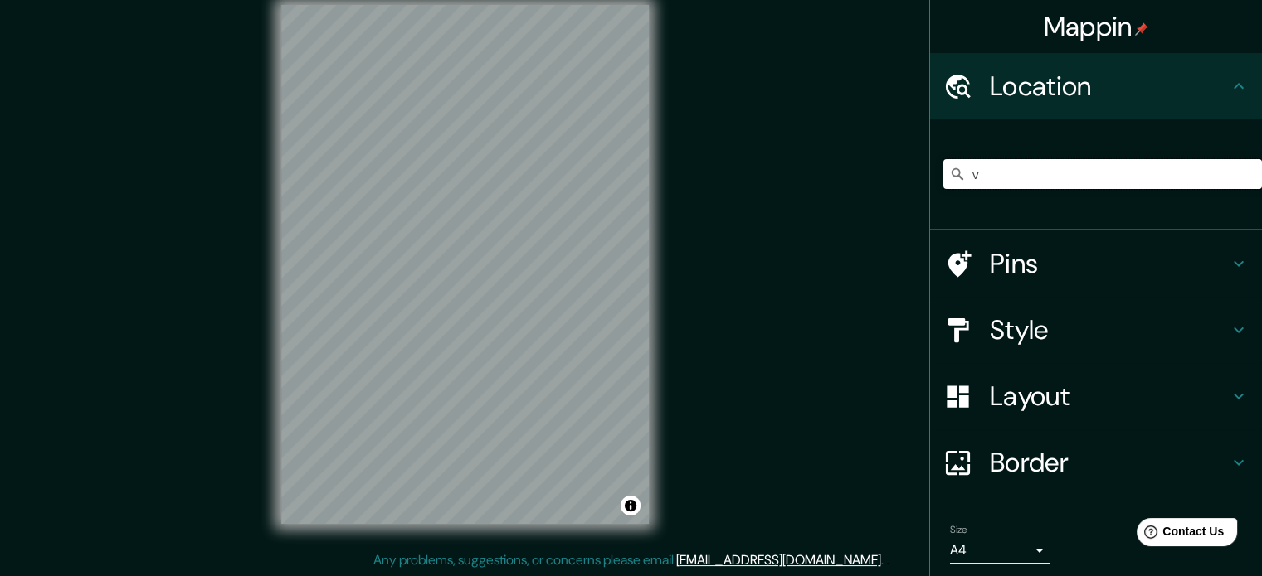
click at [1031, 183] on input "v" at bounding box center [1102, 174] width 319 height 30
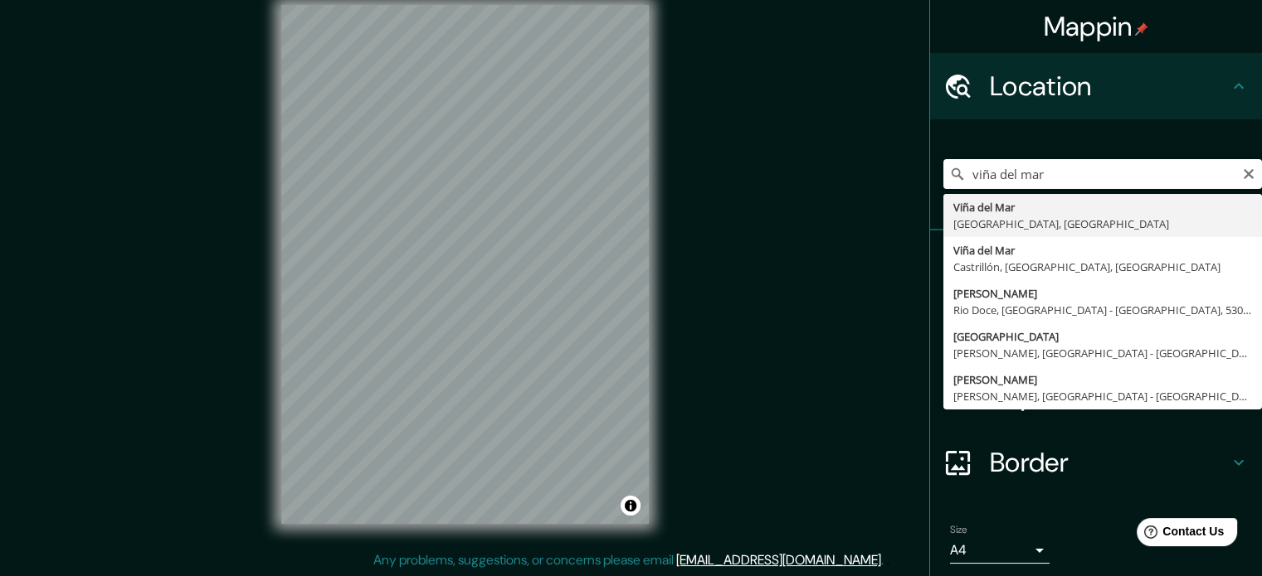
type input "[GEOGRAPHIC_DATA], [GEOGRAPHIC_DATA], [GEOGRAPHIC_DATA]"
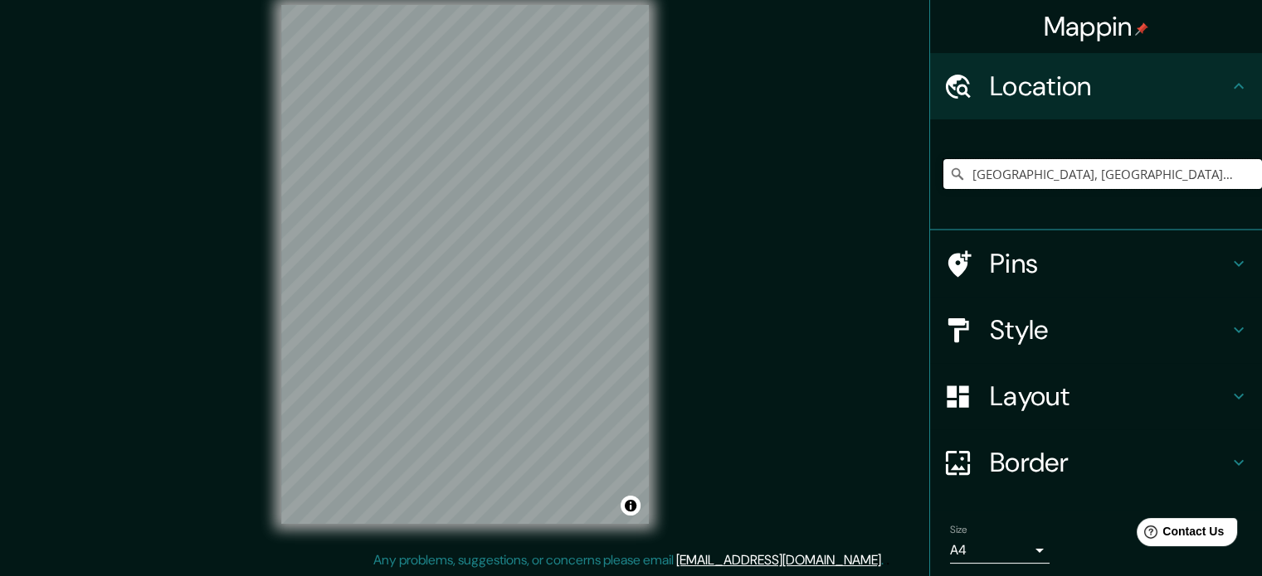
scroll to position [56, 0]
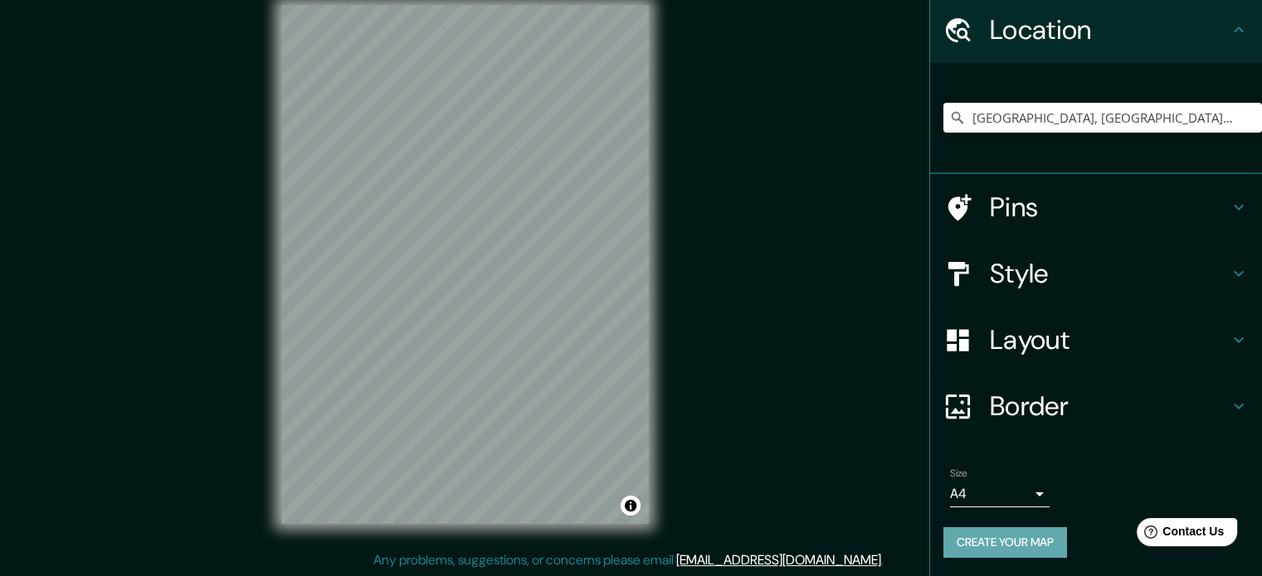
click at [1017, 545] on button "Create your map" at bounding box center [1005, 543] width 124 height 31
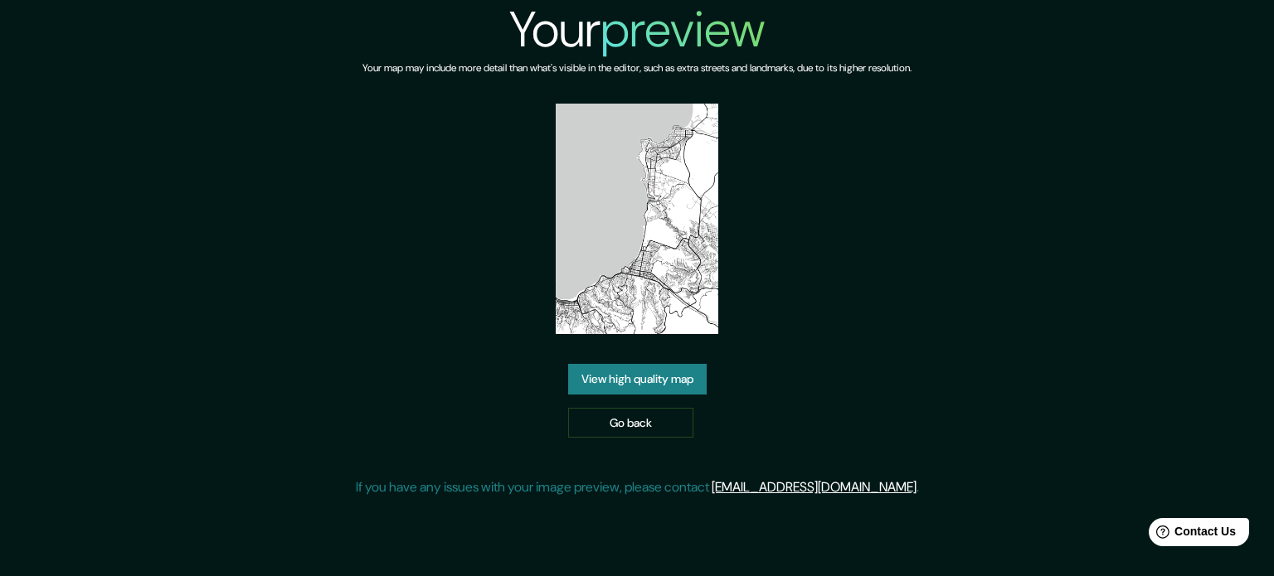
click at [640, 378] on link "View high quality map" at bounding box center [637, 379] width 139 height 31
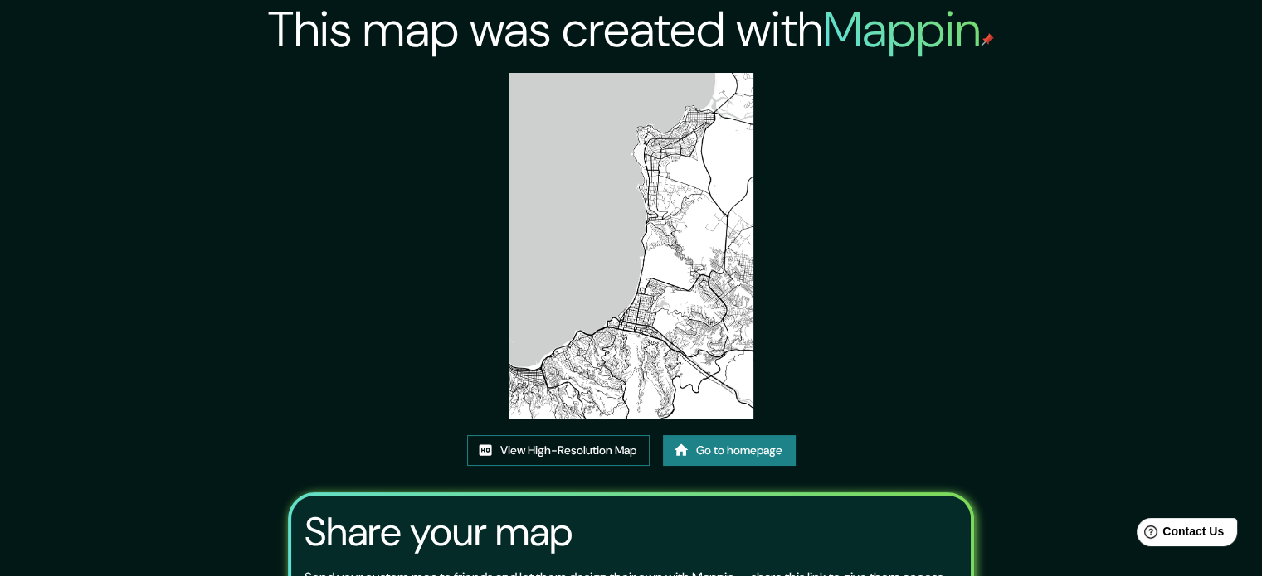
click at [613, 454] on link "View High-Resolution Map" at bounding box center [558, 450] width 182 height 31
